Goal: Navigation & Orientation: Understand site structure

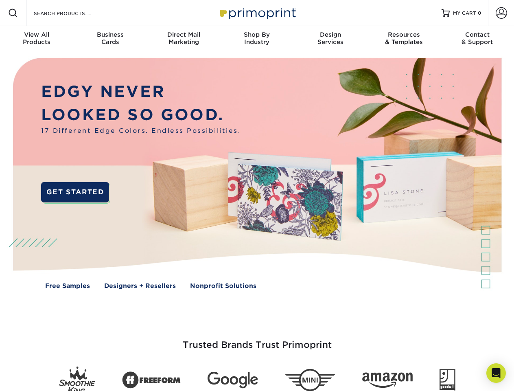
click at [257, 195] on img at bounding box center [256, 179] width 509 height 254
click at [13, 13] on span at bounding box center [13, 13] width 10 height 10
click at [501, 13] on span at bounding box center [501, 12] width 11 height 11
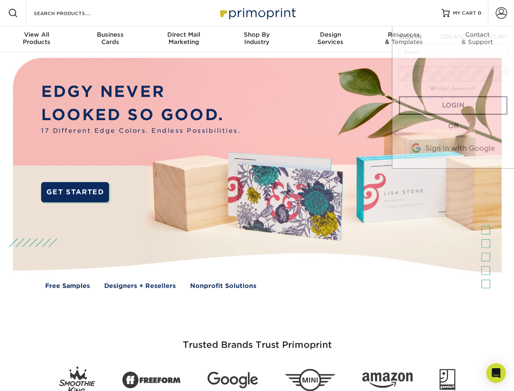
click at [37, 39] on div "View All Products" at bounding box center [36, 38] width 73 height 15
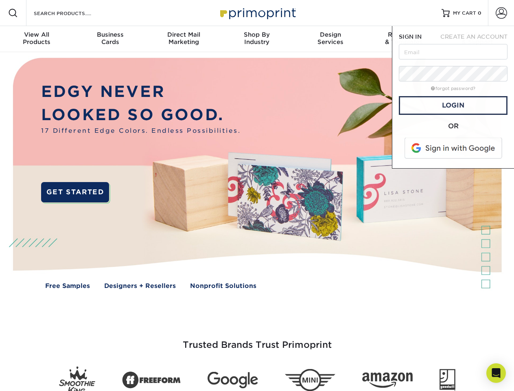
click at [110, 39] on div "Business Cards" at bounding box center [109, 38] width 73 height 15
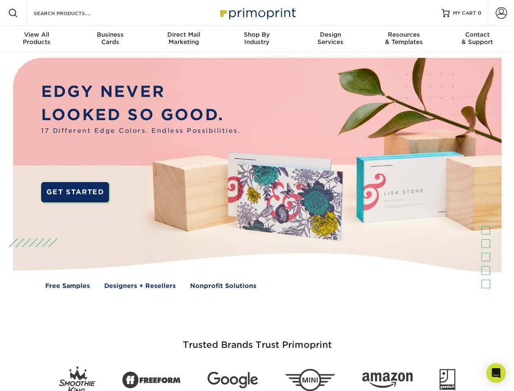
click at [184, 39] on div "Direct Mail Marketing" at bounding box center [183, 38] width 73 height 15
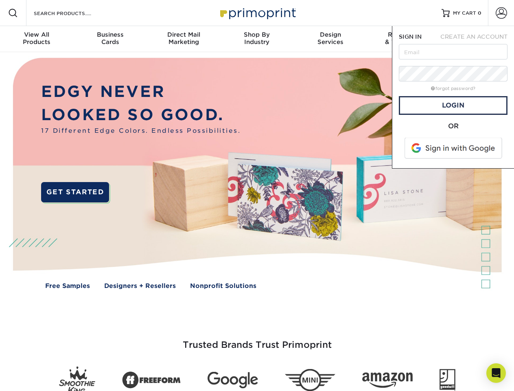
click at [257, 39] on div "Shop By Industry" at bounding box center [256, 38] width 73 height 15
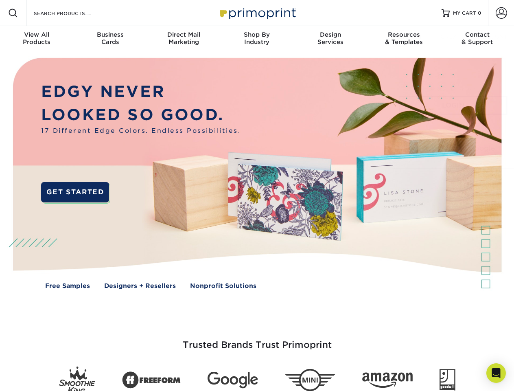
click at [330, 39] on div "Design Services" at bounding box center [330, 38] width 73 height 15
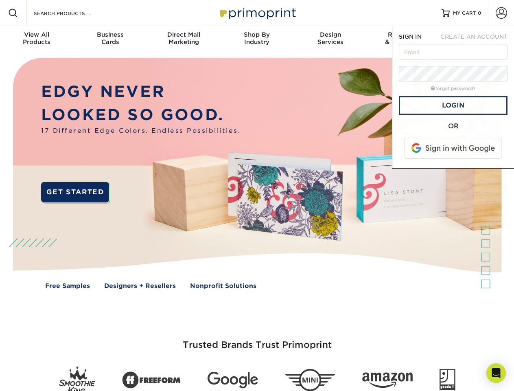
click at [404, 39] on span "SIGN IN" at bounding box center [410, 36] width 23 height 7
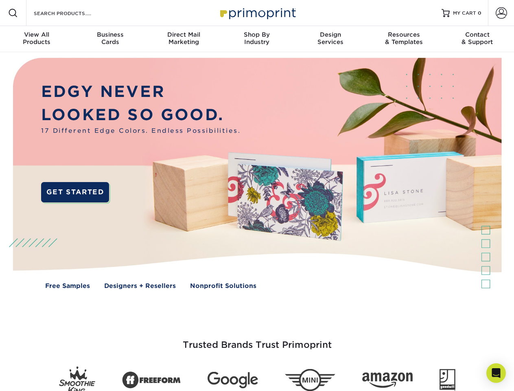
click at [477, 39] on div "Contact & Support" at bounding box center [477, 38] width 73 height 15
